Goal: Check status

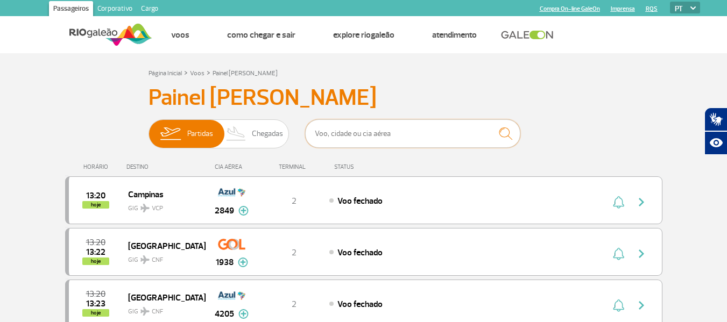
click at [336, 131] on input "text" at bounding box center [412, 134] width 215 height 29
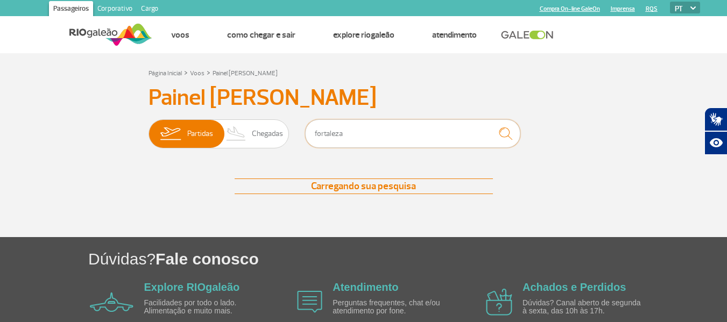
type input "fortaleza"
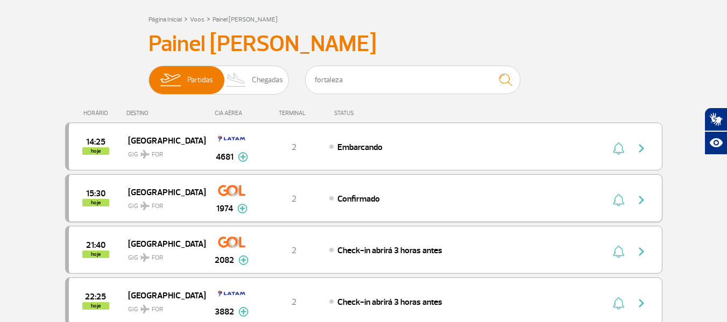
scroll to position [108, 0]
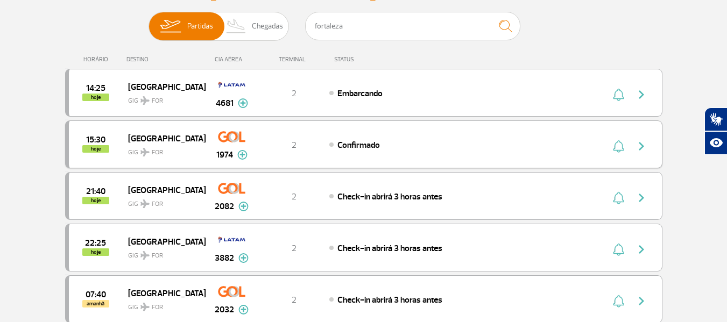
click at [644, 143] on img "button" at bounding box center [641, 146] width 13 height 13
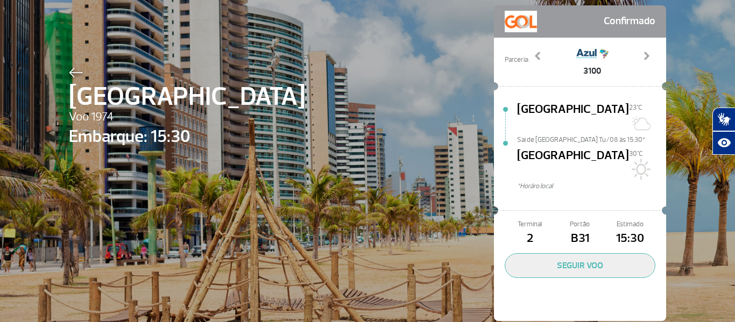
scroll to position [49, 0]
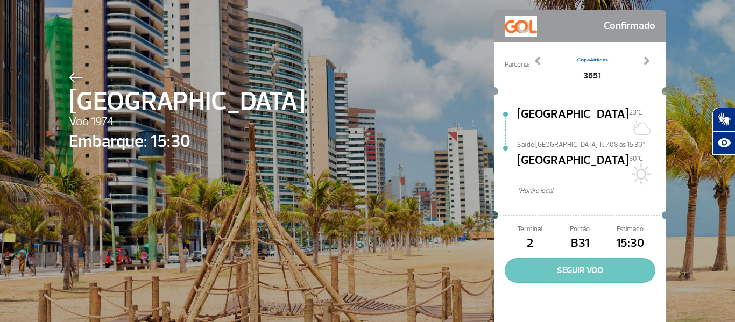
click at [576, 258] on button "SEGUIR VOO" at bounding box center [580, 270] width 151 height 25
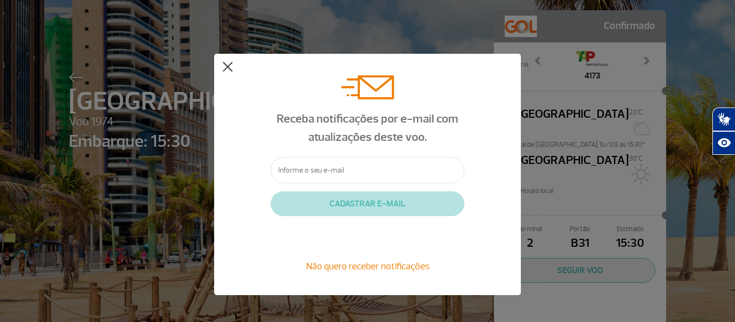
click at [233, 71] on button at bounding box center [227, 67] width 11 height 11
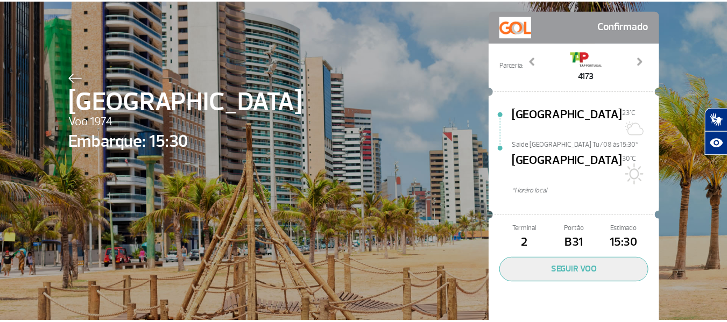
scroll to position [0, 0]
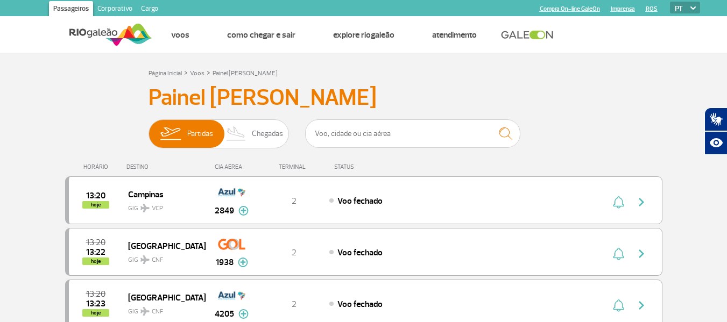
click at [447, 90] on h3 "Painel [PERSON_NAME]" at bounding box center [364, 98] width 431 height 27
